Goal: Task Accomplishment & Management: Complete application form

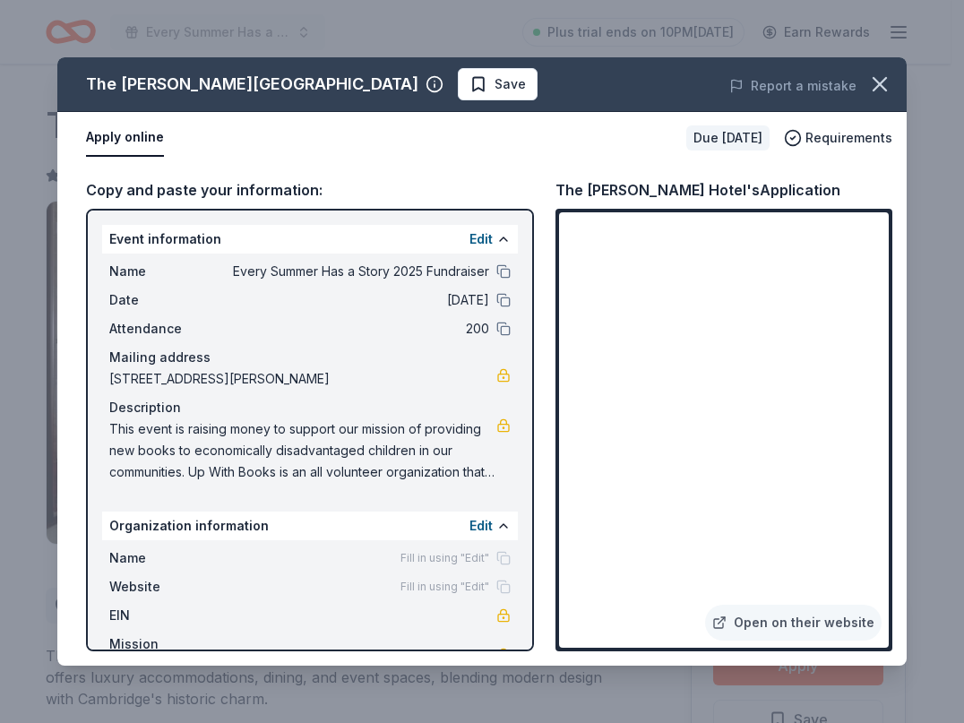
scroll to position [358, 0]
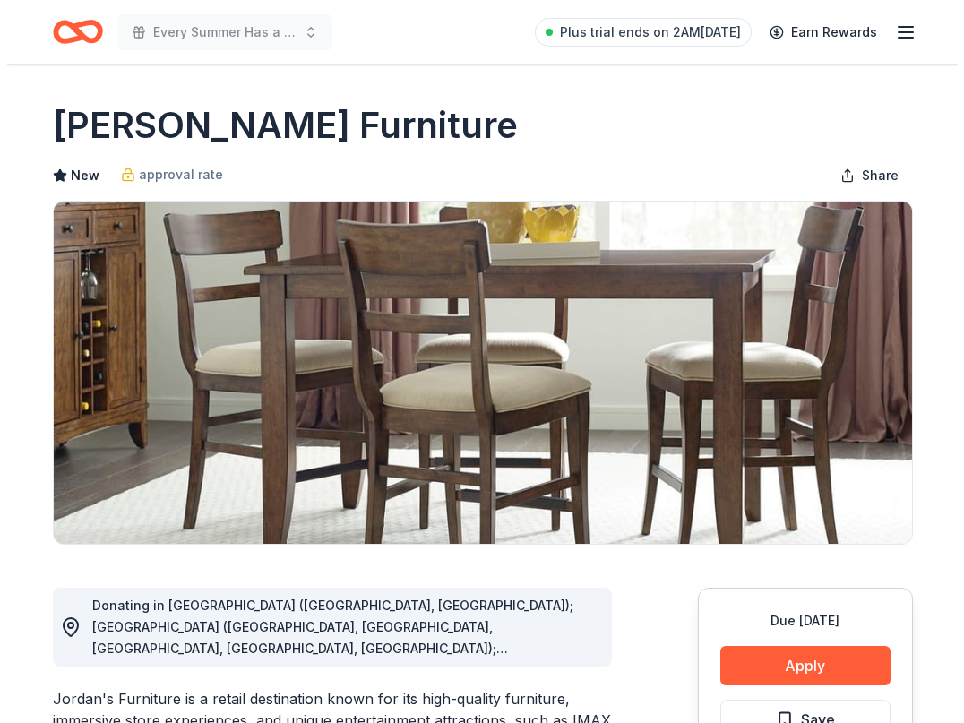
scroll to position [269, 0]
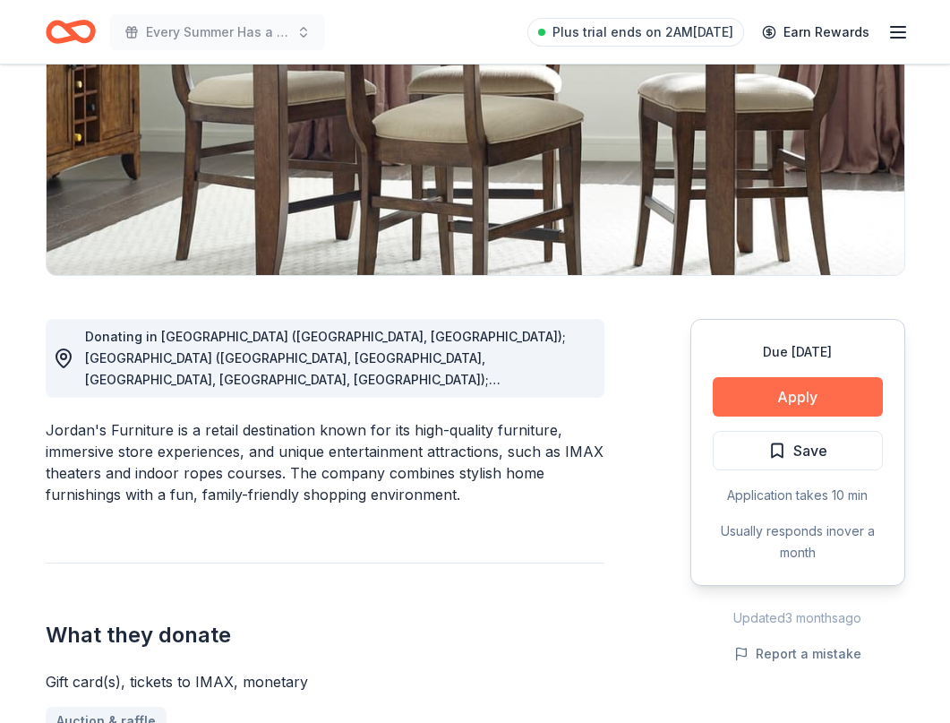
click at [792, 386] on button "Apply" at bounding box center [798, 396] width 170 height 39
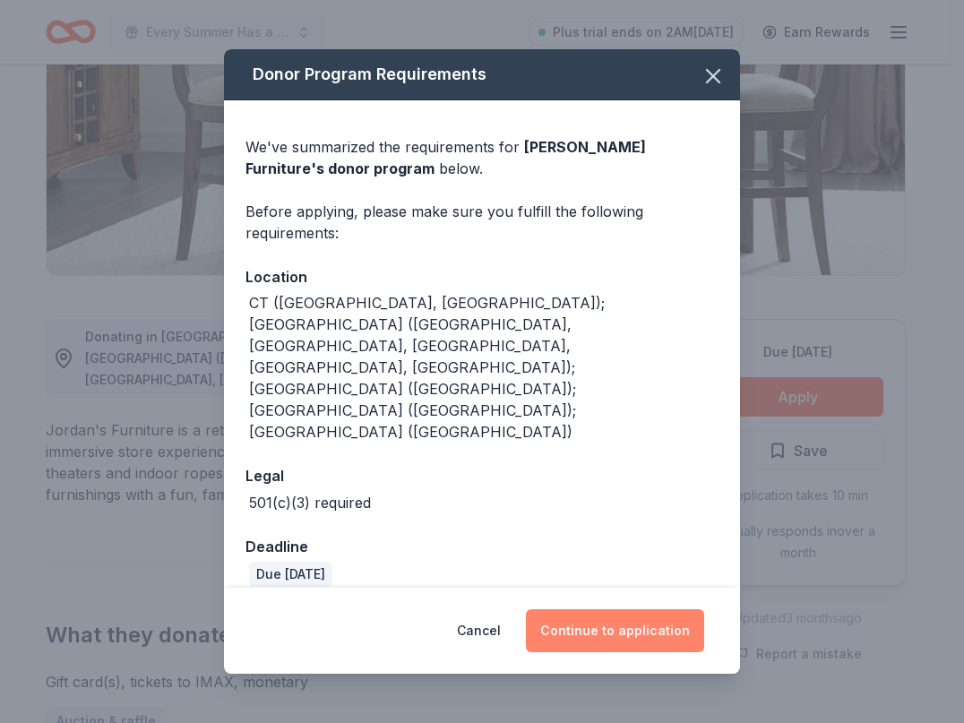
click at [600, 609] on button "Continue to application" at bounding box center [615, 630] width 178 height 43
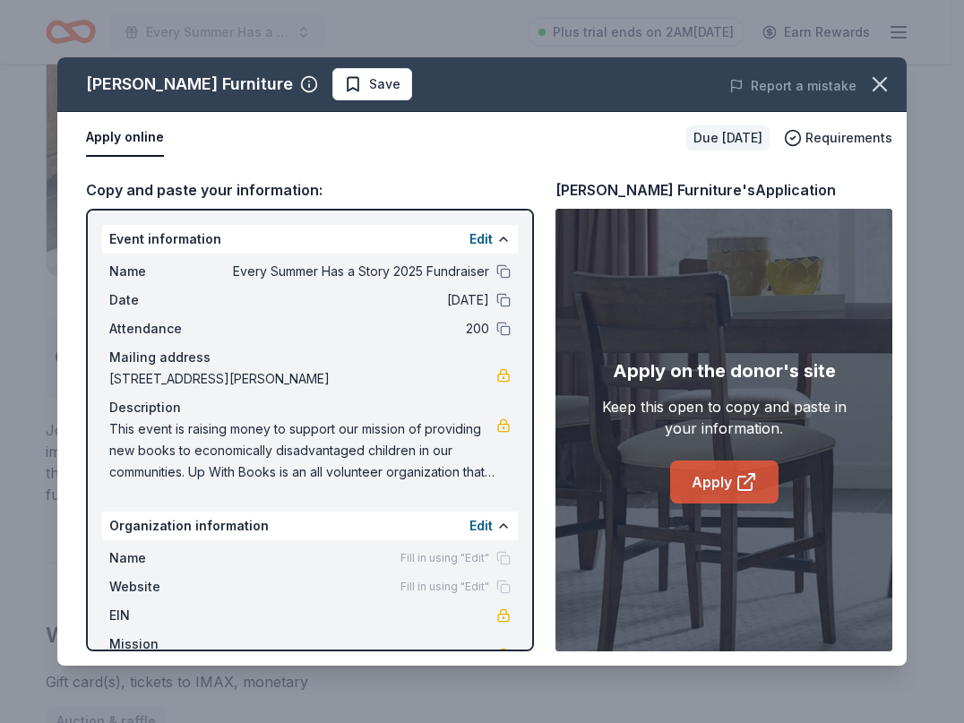
click at [709, 476] on link "Apply" at bounding box center [724, 481] width 108 height 43
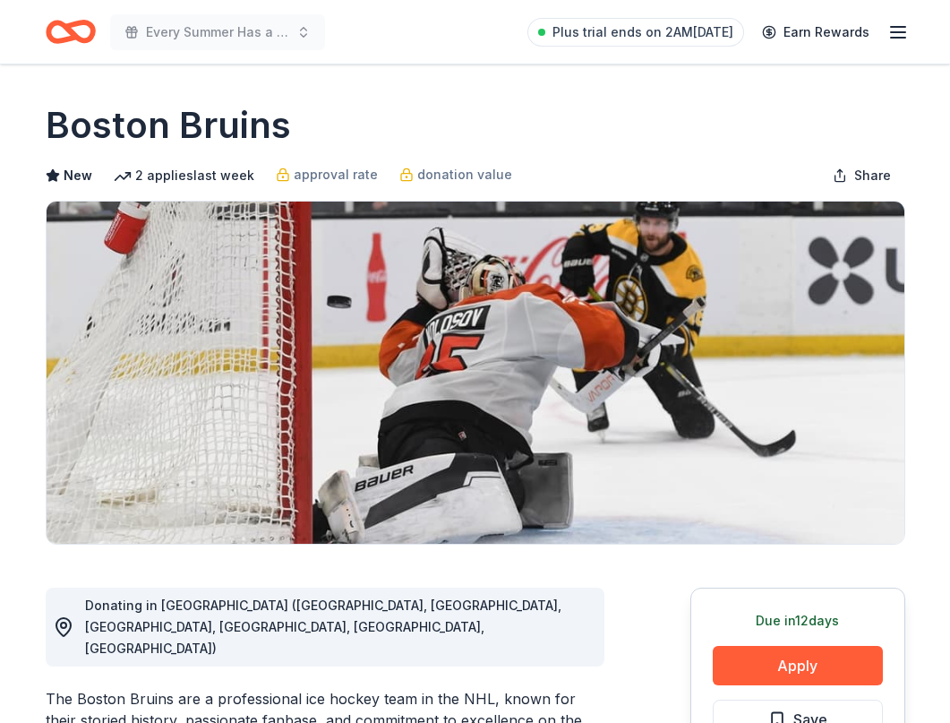
scroll to position [179, 0]
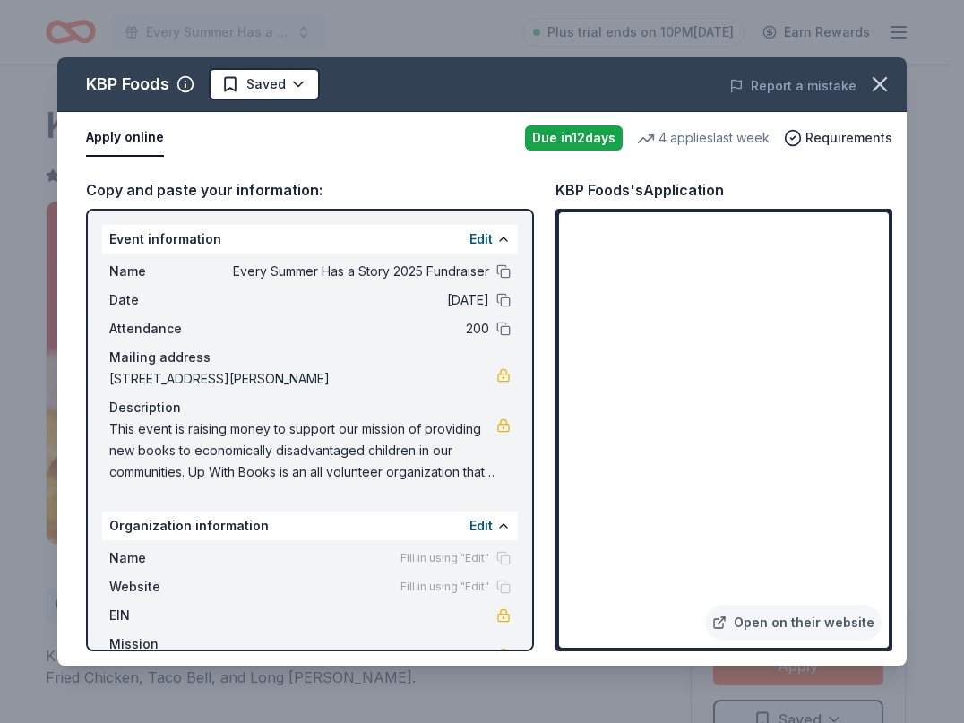
scroll to position [179, 0]
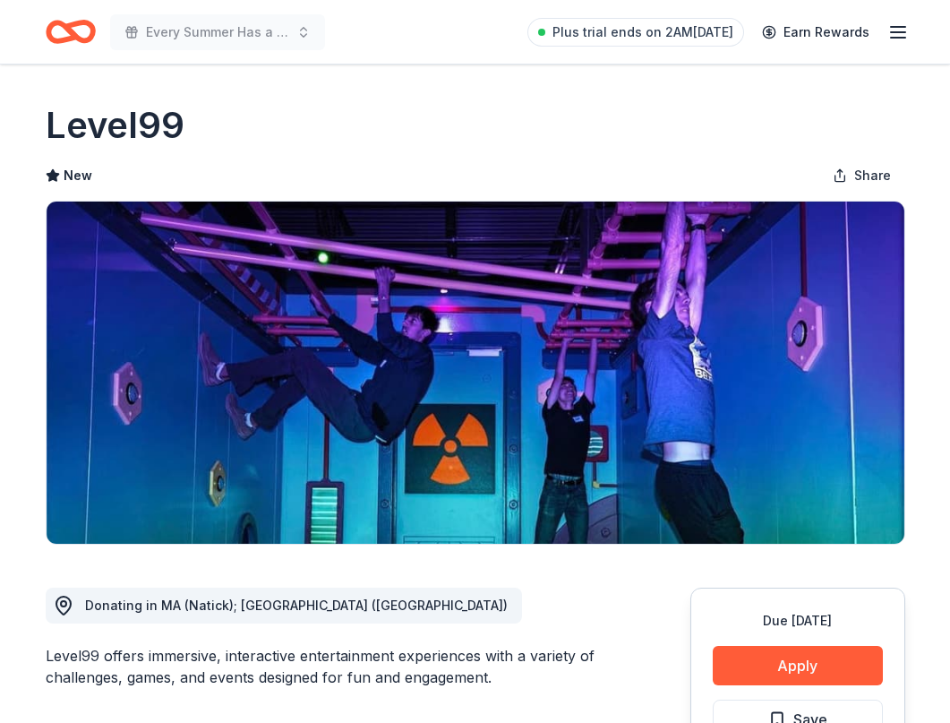
scroll to position [179, 0]
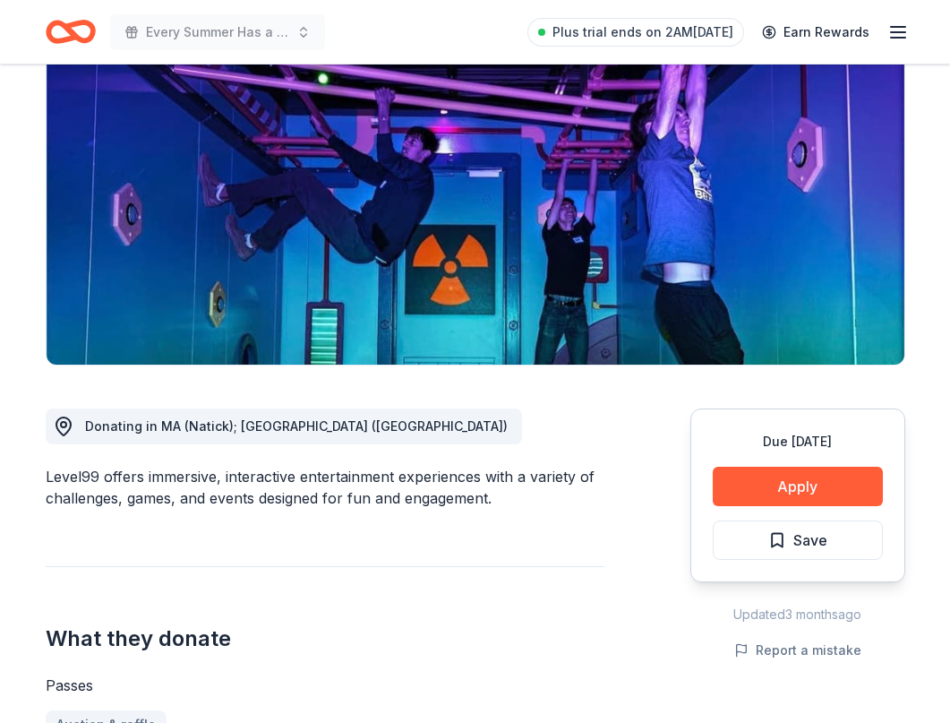
drag, startPoint x: 28, startPoint y: 560, endPoint x: 50, endPoint y: 523, distance: 43.0
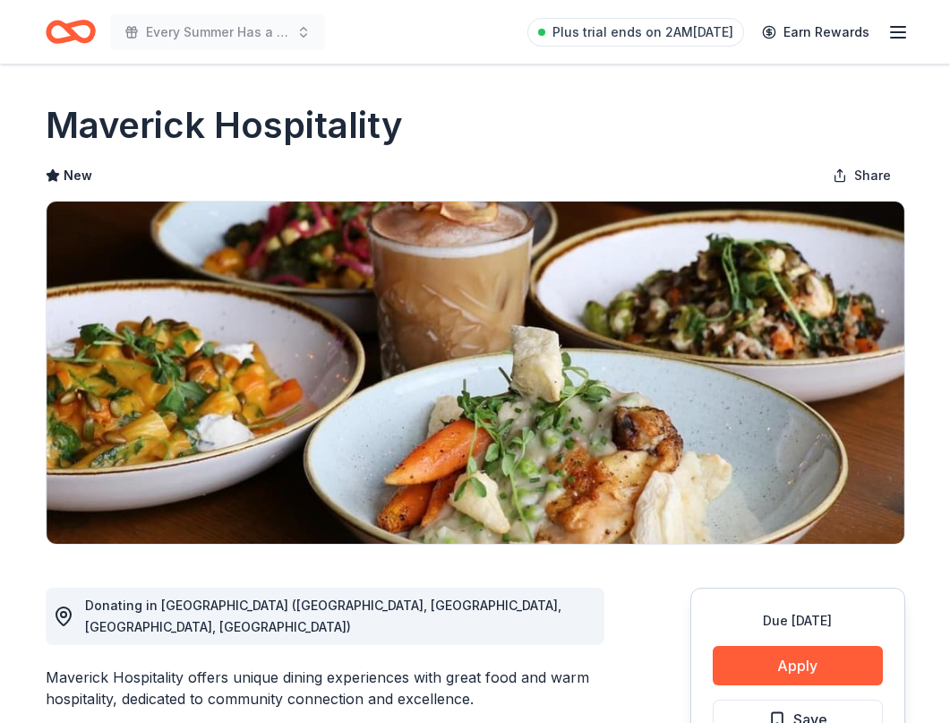
click at [178, 158] on div "New Share" at bounding box center [476, 176] width 860 height 36
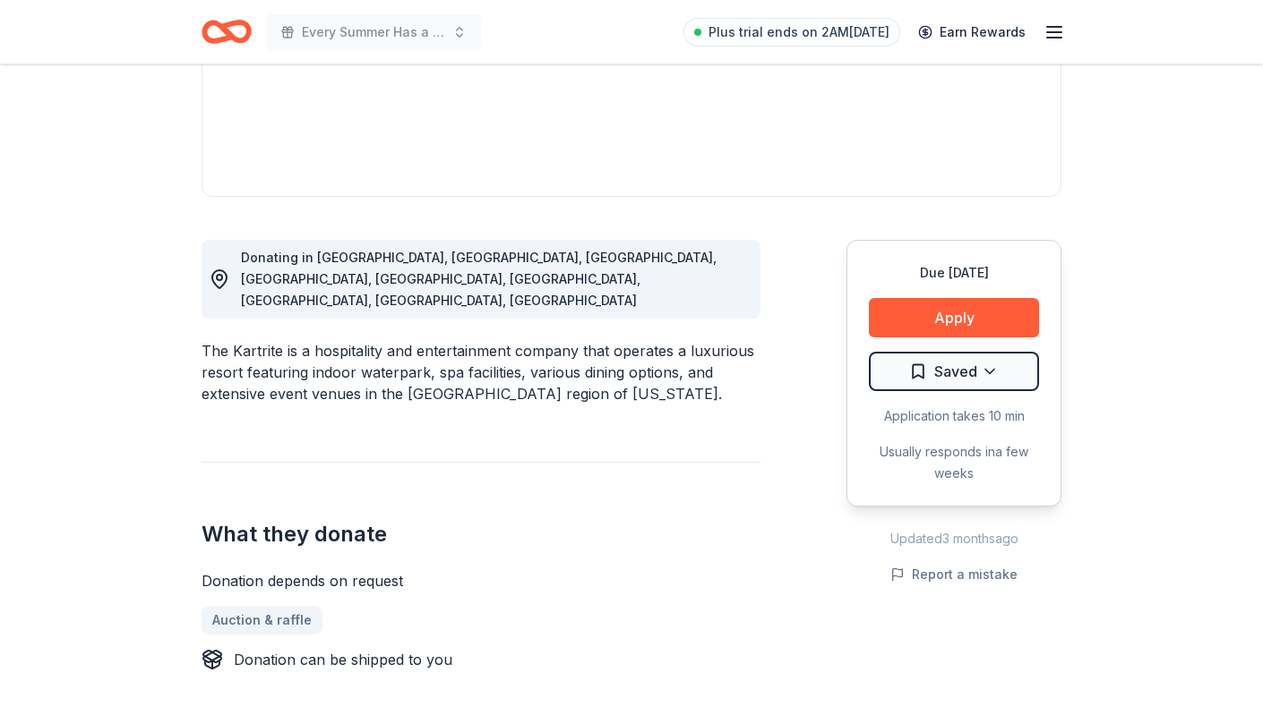
scroll to position [448, 0]
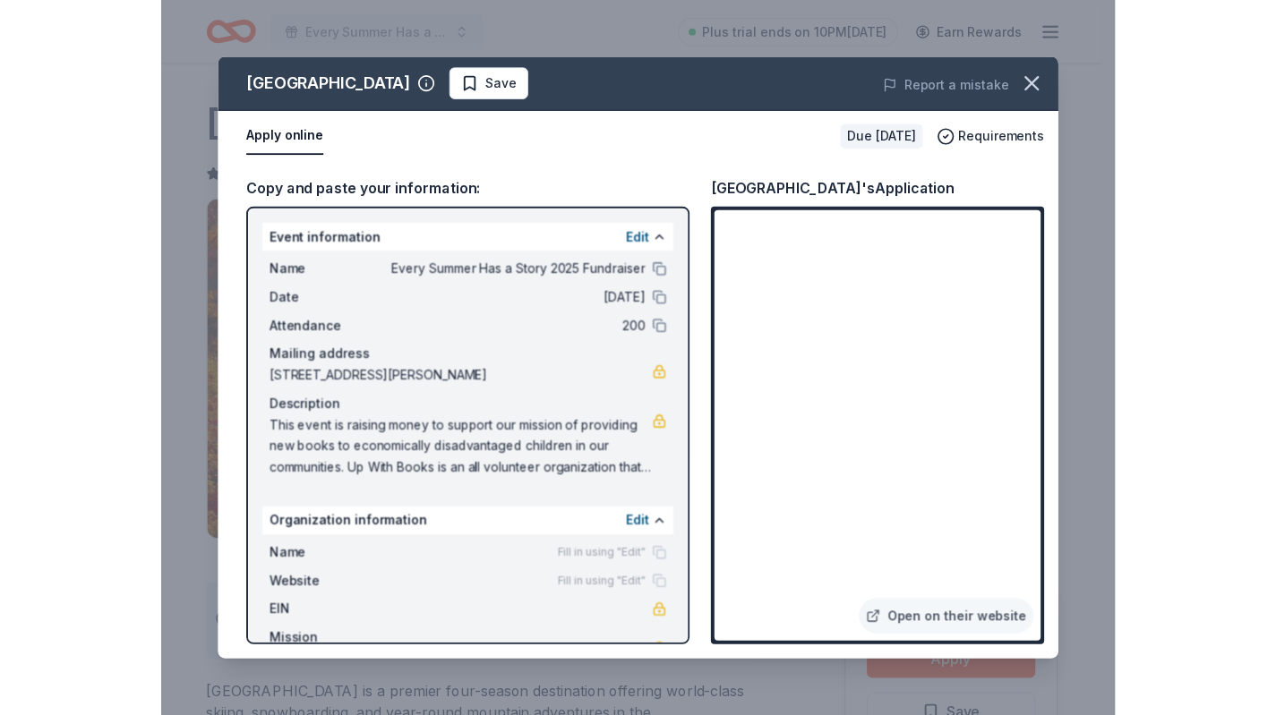
scroll to position [269, 0]
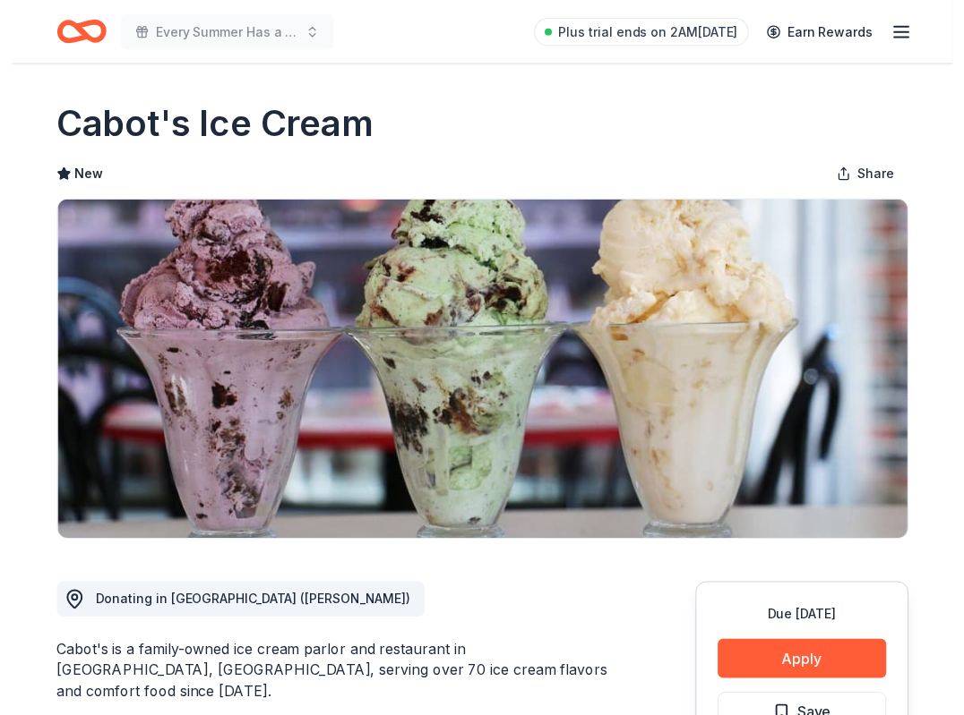
scroll to position [1046, 0]
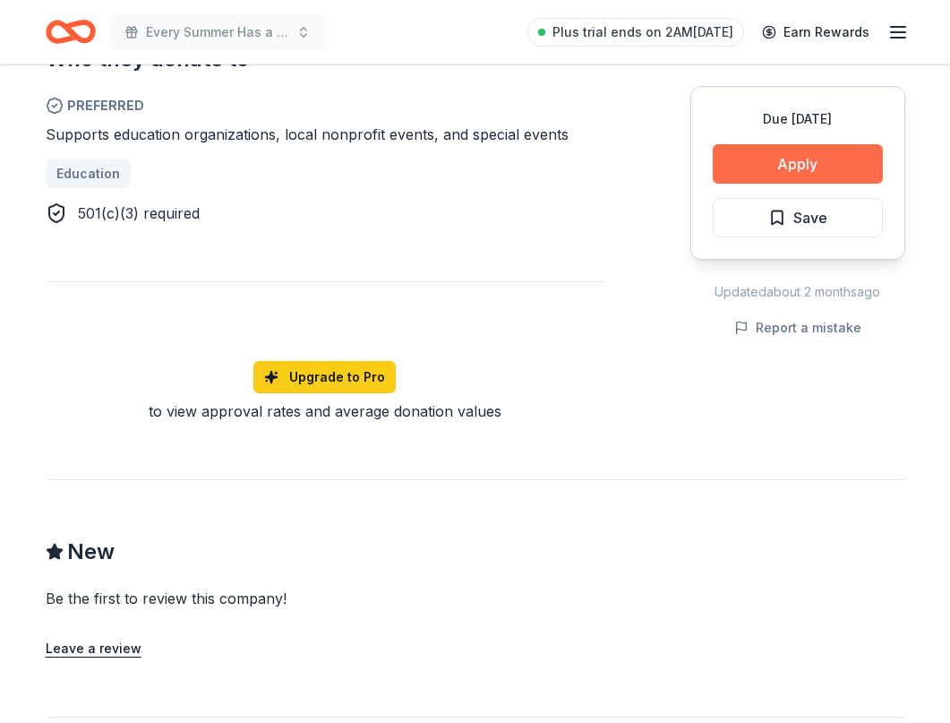
click at [787, 160] on button "Apply" at bounding box center [798, 163] width 170 height 39
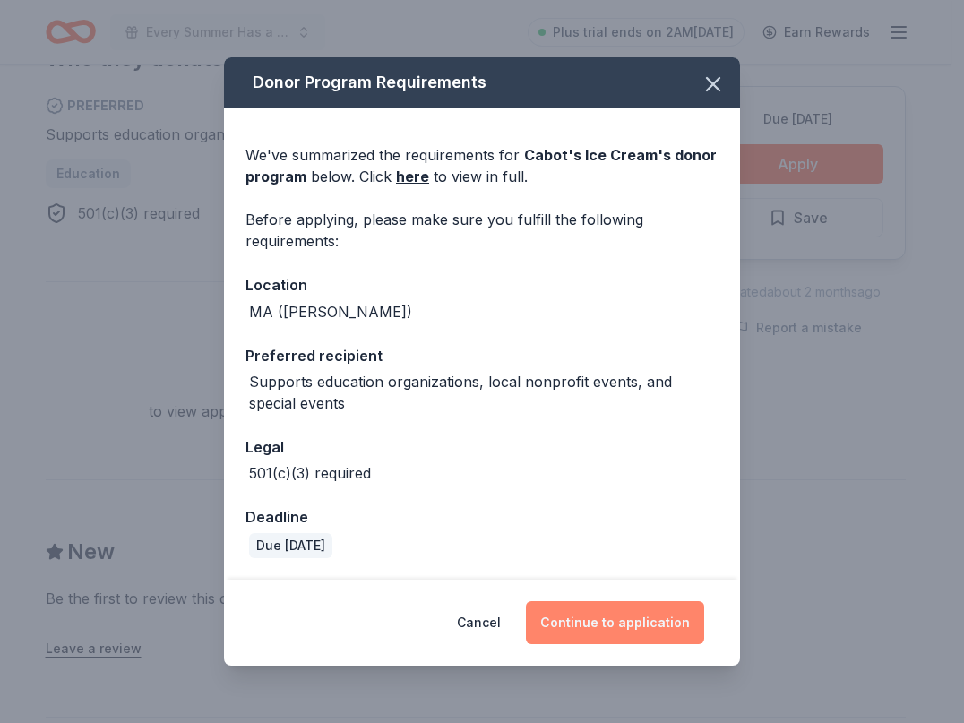
click at [606, 619] on button "Continue to application" at bounding box center [615, 622] width 178 height 43
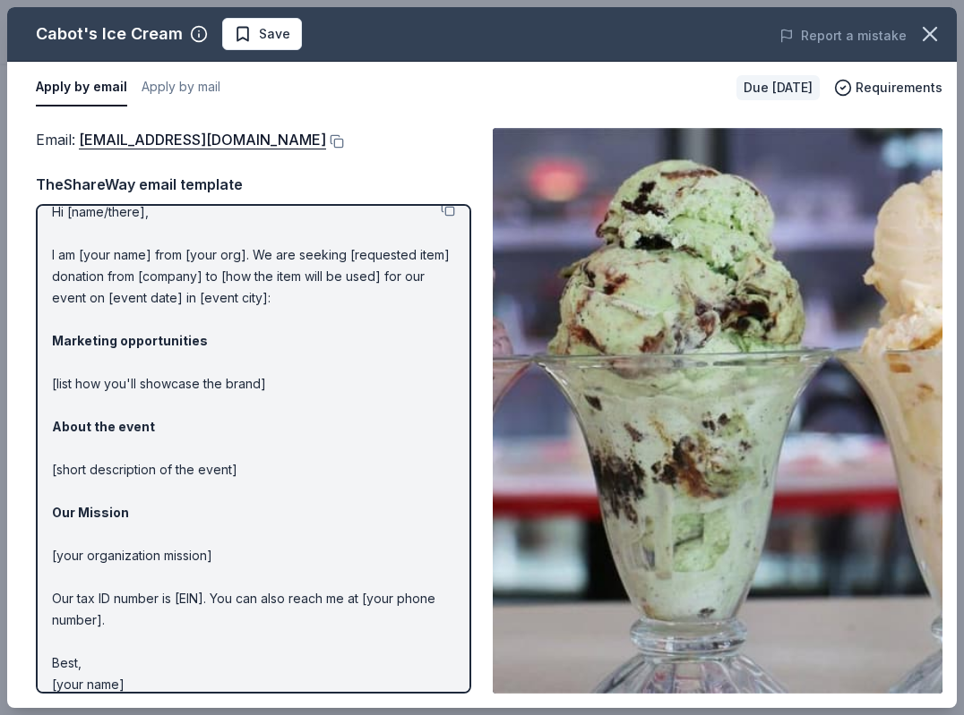
scroll to position [37, 0]
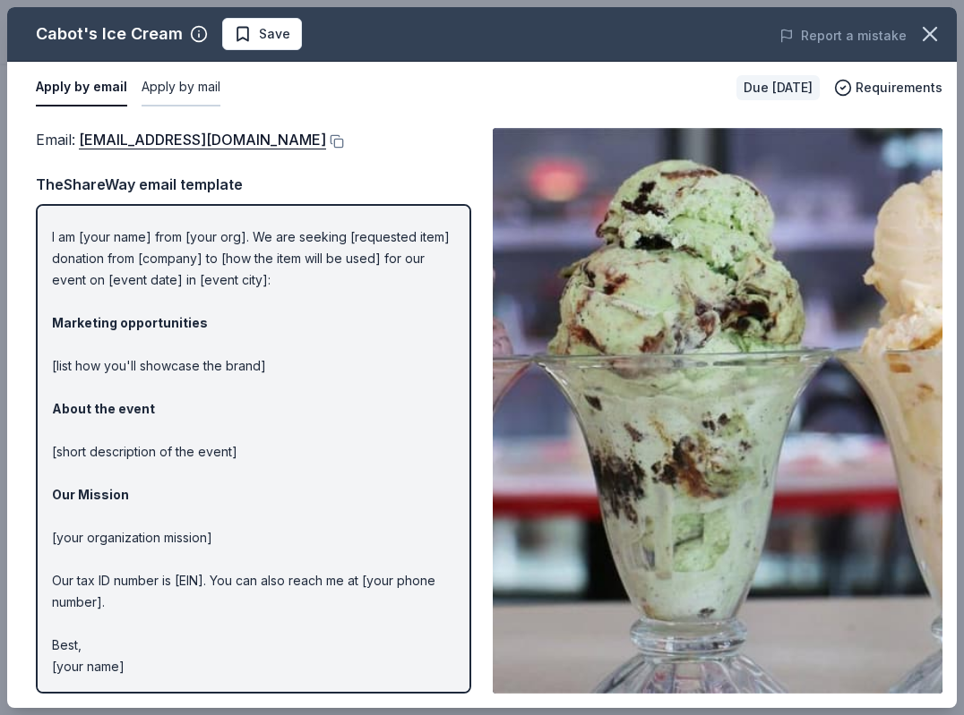
click at [191, 88] on button "Apply by mail" at bounding box center [180, 88] width 79 height 38
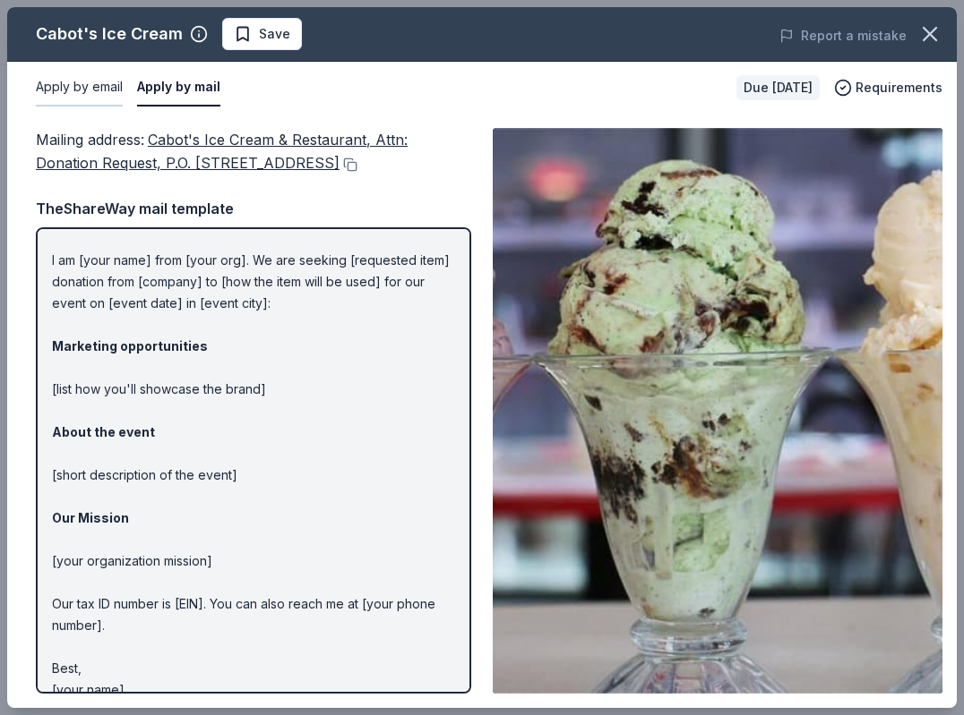
click at [74, 84] on button "Apply by email" at bounding box center [79, 88] width 87 height 38
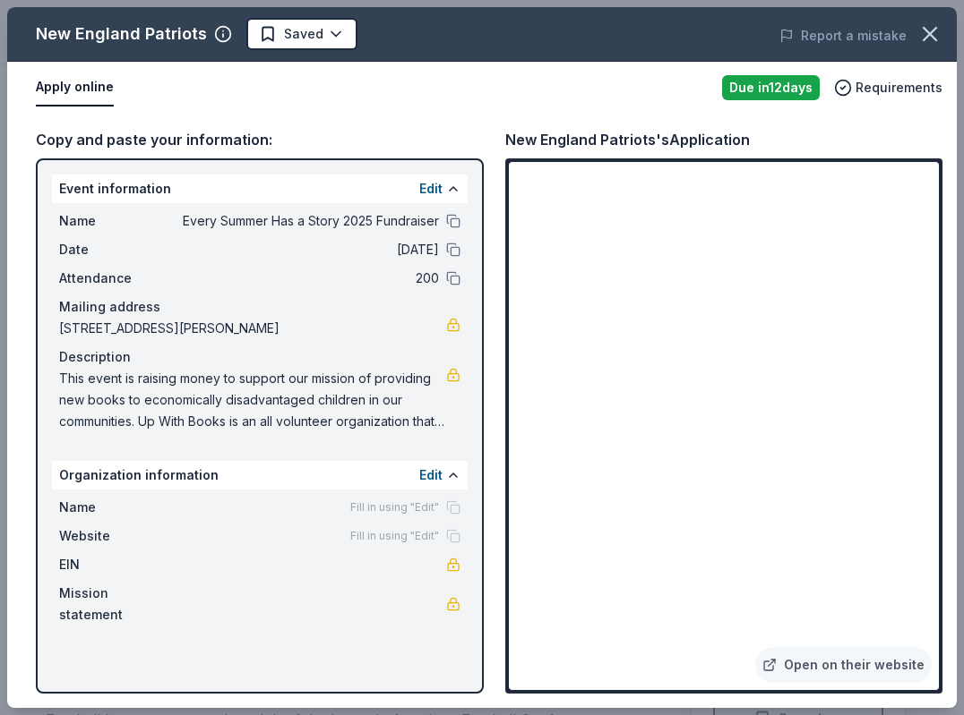
scroll to position [269, 0]
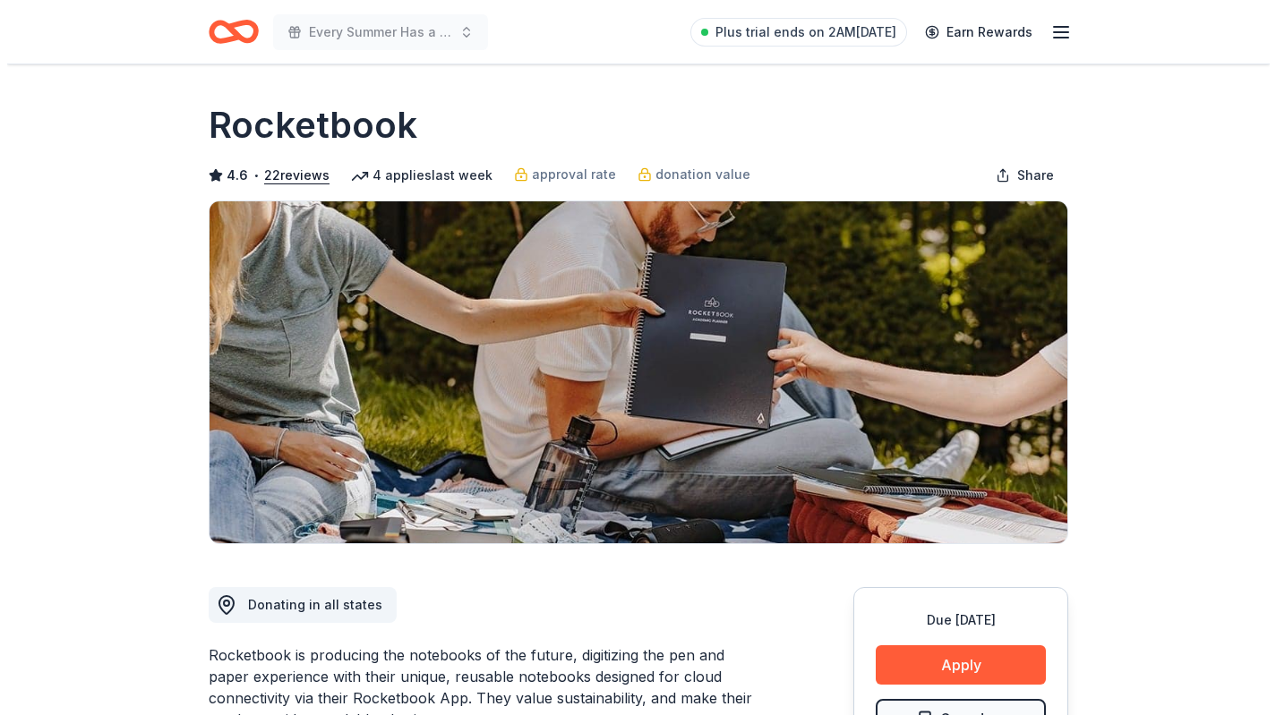
scroll to position [179, 0]
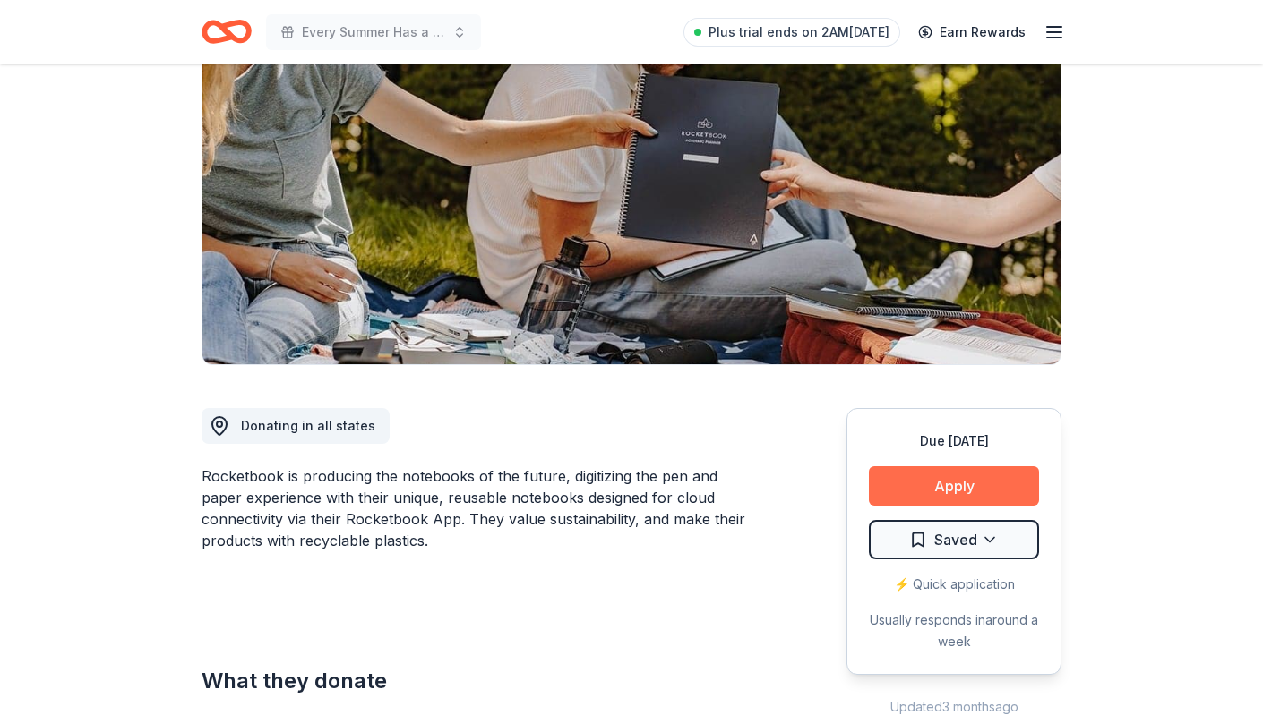
click at [964, 481] on button "Apply" at bounding box center [954, 486] width 170 height 39
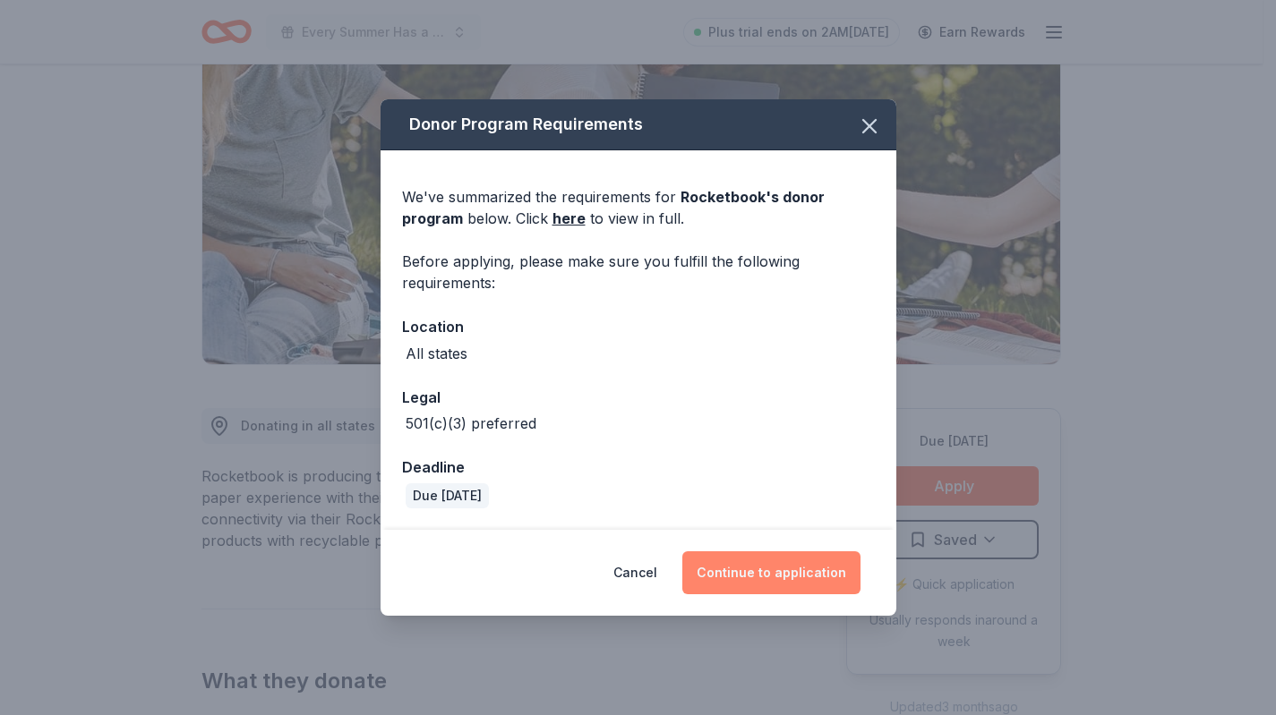
click at [774, 578] on button "Continue to application" at bounding box center [771, 573] width 178 height 43
